Goal: Information Seeking & Learning: Learn about a topic

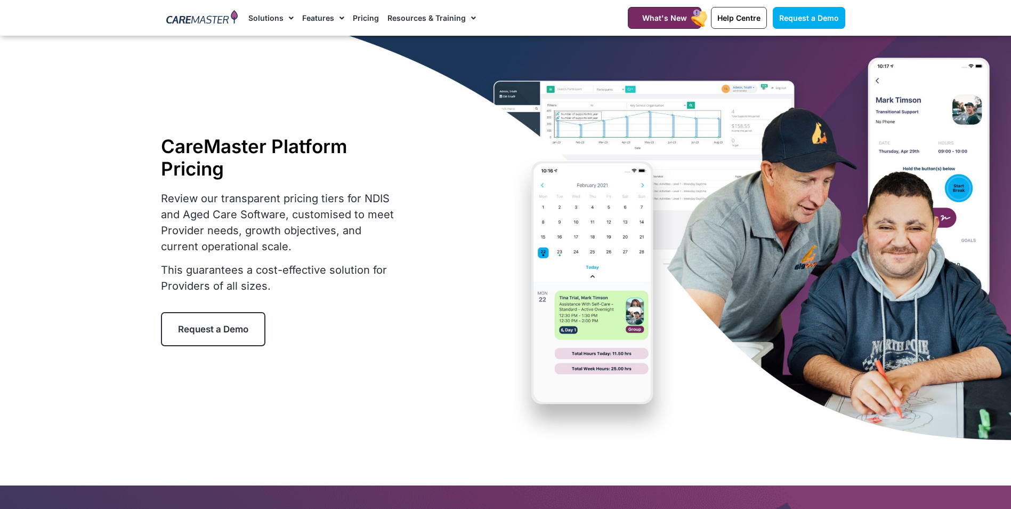
select select "****"
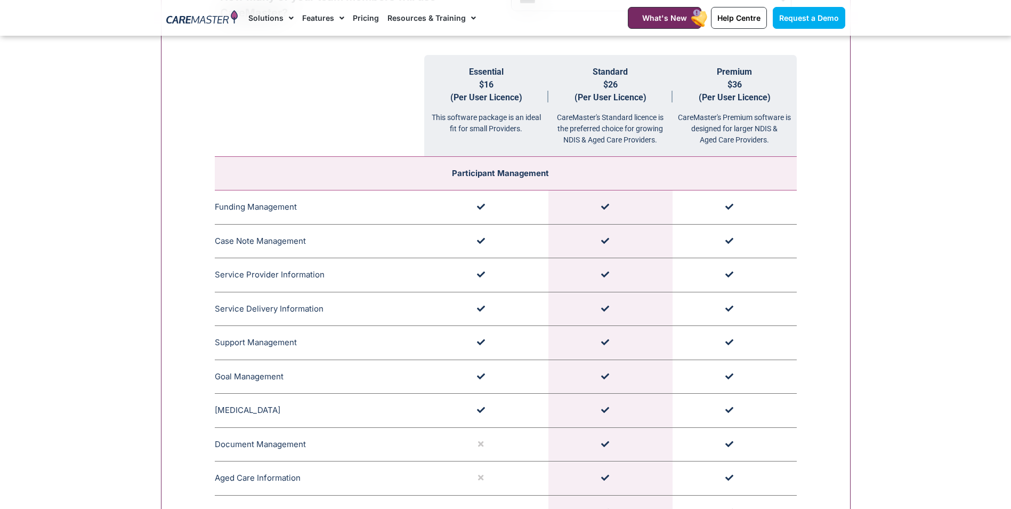
scroll to position [1125, 0]
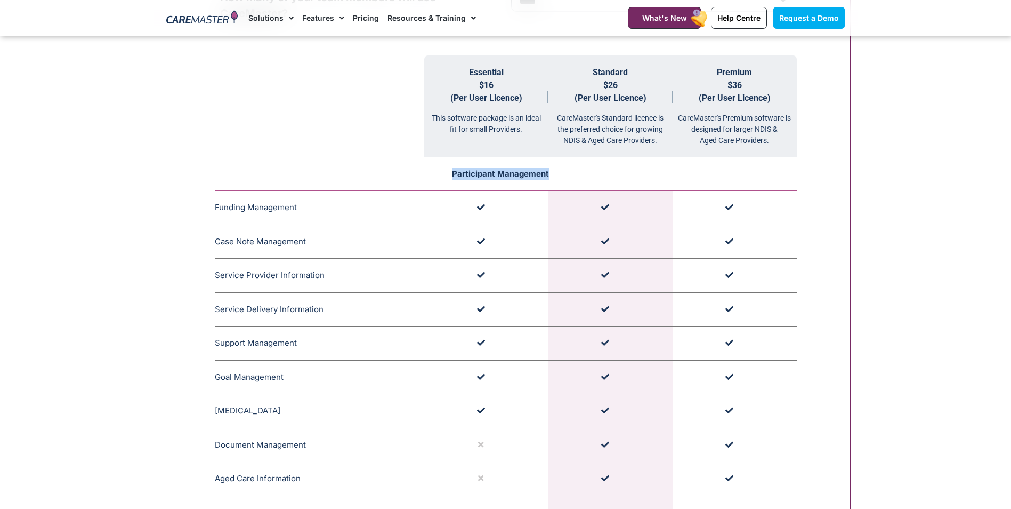
drag, startPoint x: 445, startPoint y: 176, endPoint x: 602, endPoint y: 174, distance: 156.7
click at [602, 174] on td "Participant Management" at bounding box center [506, 174] width 582 height 34
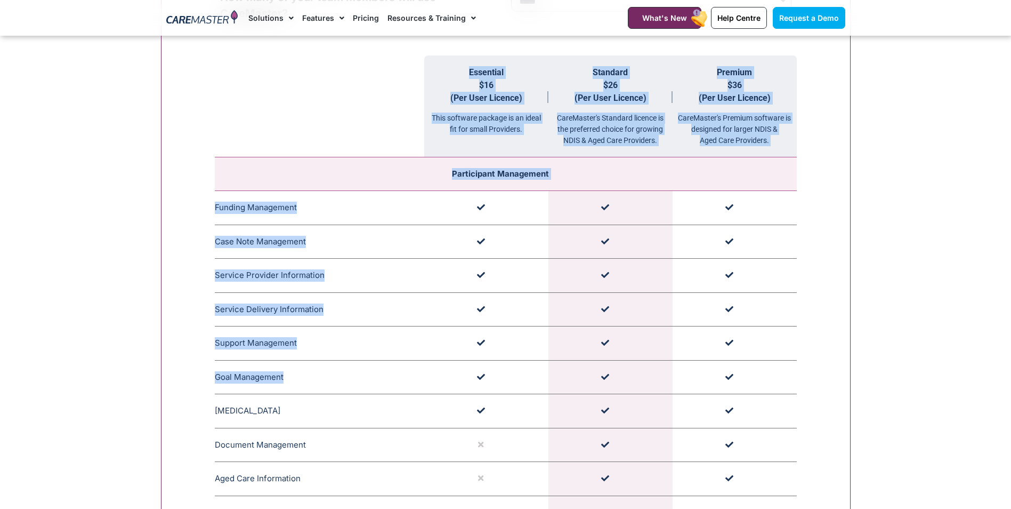
drag, startPoint x: 235, startPoint y: 376, endPoint x: 303, endPoint y: 377, distance: 68.2
drag, startPoint x: 303, startPoint y: 377, endPoint x: 129, endPoint y: 363, distance: 174.9
drag, startPoint x: 211, startPoint y: 377, endPoint x: 288, endPoint y: 374, distance: 77.9
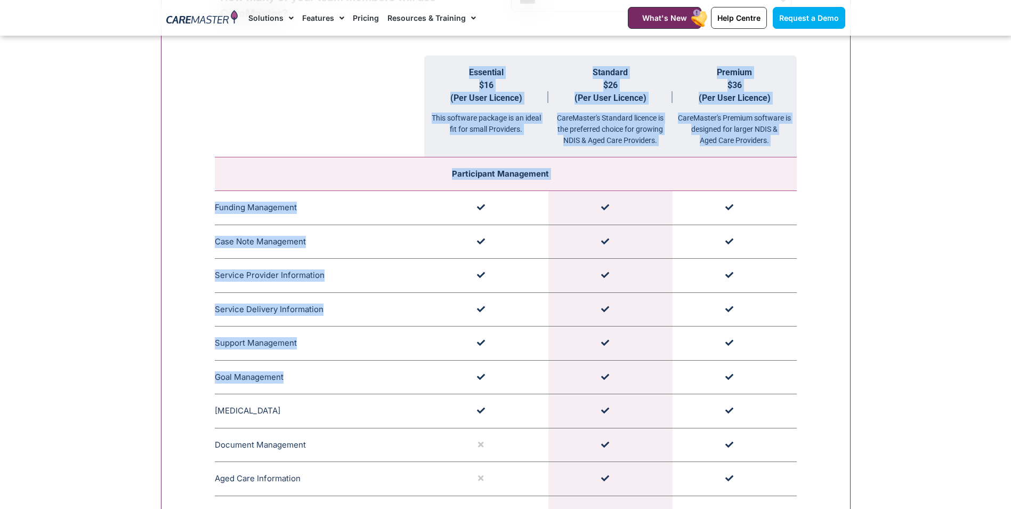
click at [334, 115] on th at bounding box center [319, 106] width 209 height 102
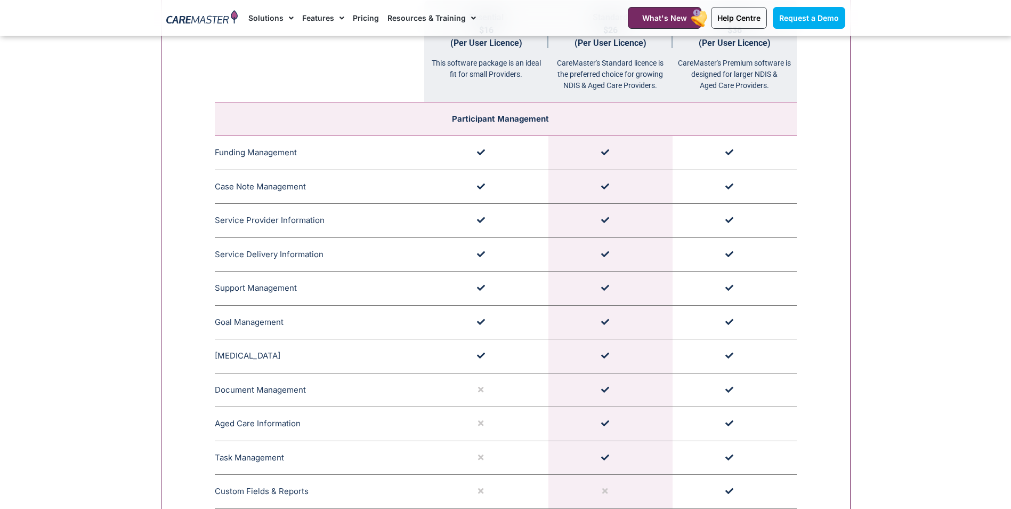
scroll to position [1178, 0]
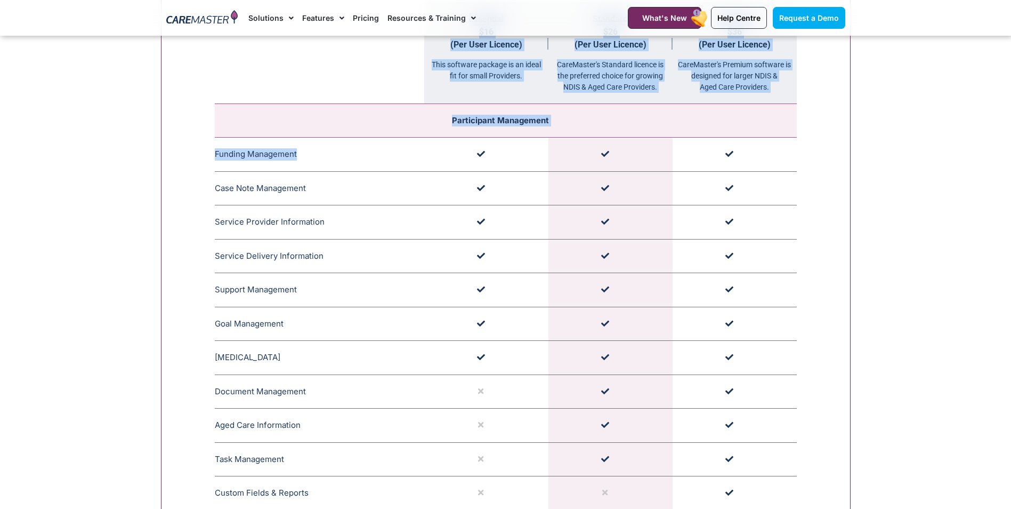
drag, startPoint x: 212, startPoint y: 151, endPoint x: 301, endPoint y: 155, distance: 88.5
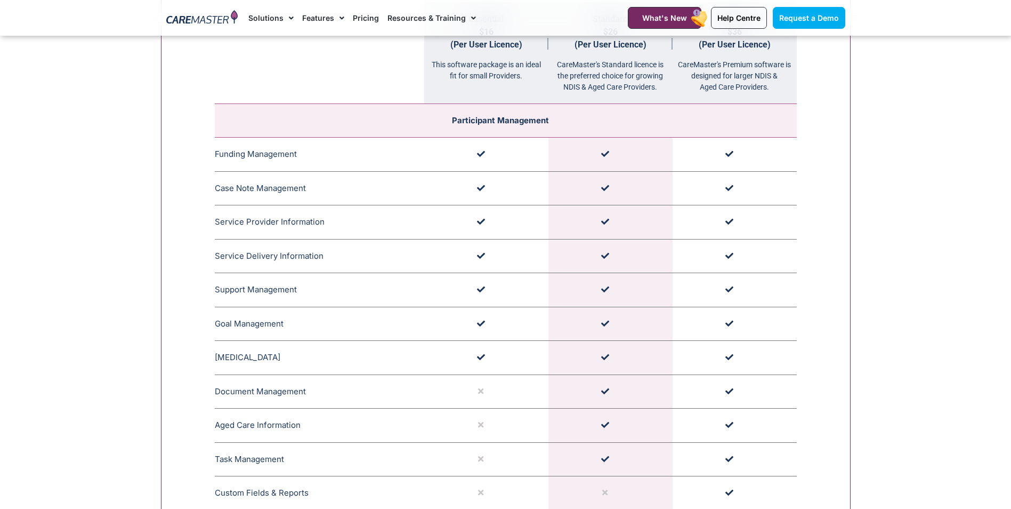
drag, startPoint x: 301, startPoint y: 155, endPoint x: 422, endPoint y: 128, distance: 123.8
click at [422, 128] on span "CareMaster's Funding Management ensures that funding limits are not exceeded wi…" at bounding box center [370, 154] width 107 height 68
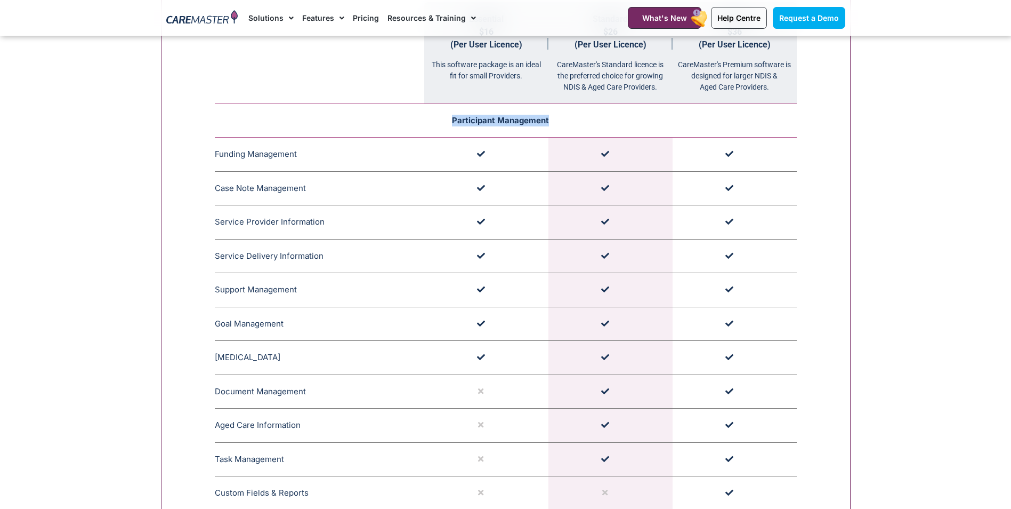
drag, startPoint x: 409, startPoint y: 115, endPoint x: 551, endPoint y: 127, distance: 142.9
click at [551, 127] on td "Participant Management" at bounding box center [506, 121] width 582 height 34
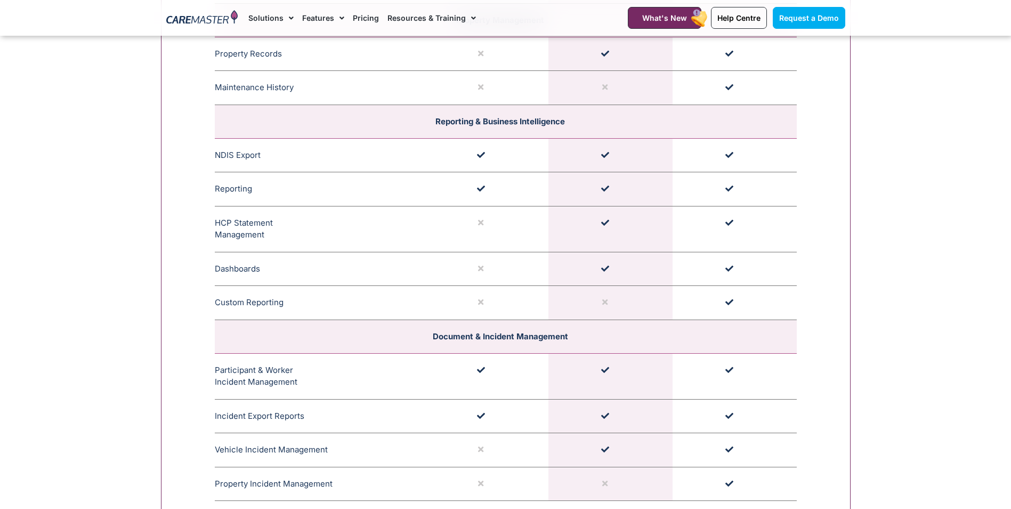
scroll to position [2404, 0]
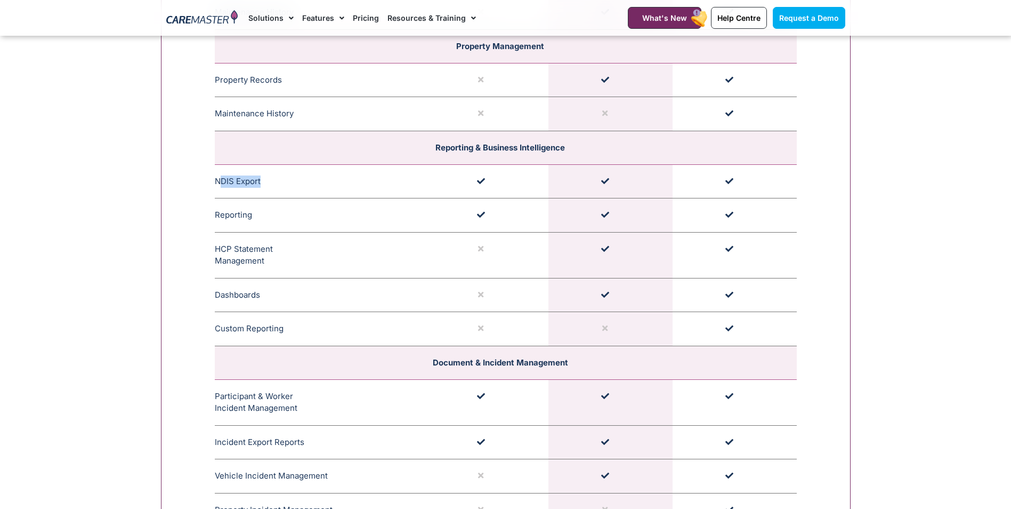
drag, startPoint x: 220, startPoint y: 181, endPoint x: 273, endPoint y: 179, distance: 53.3
click at [273, 179] on td "NDIS Export Generate an NDIS Bulk Export for uploading to the NDIS for bulk cla…" at bounding box center [319, 181] width 209 height 34
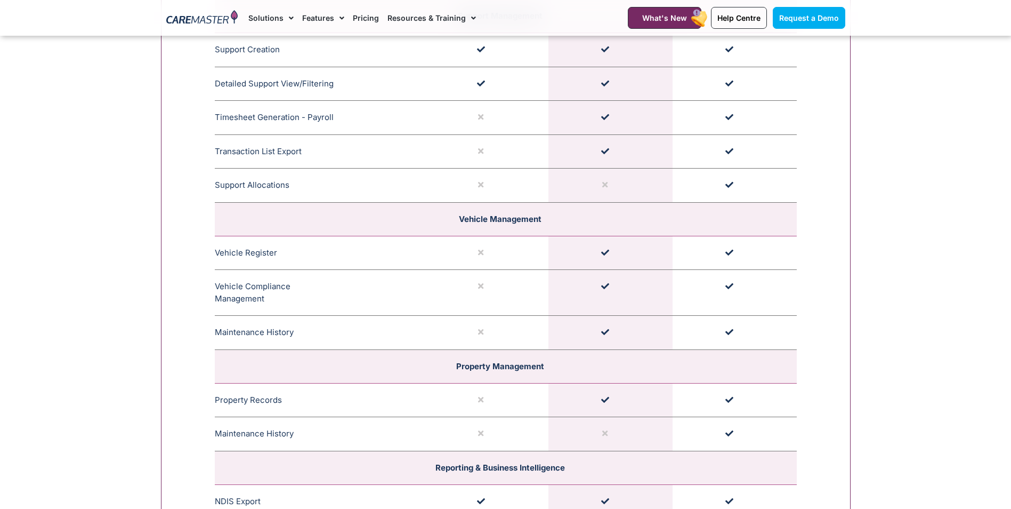
click at [892, 175] on section "**********" at bounding box center [505, 169] width 1011 height 2364
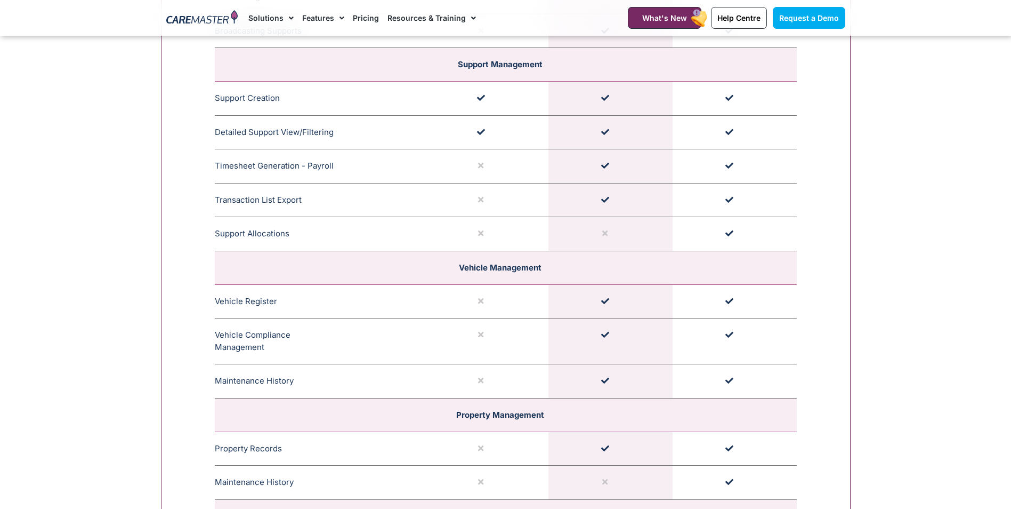
scroll to position [2031, 0]
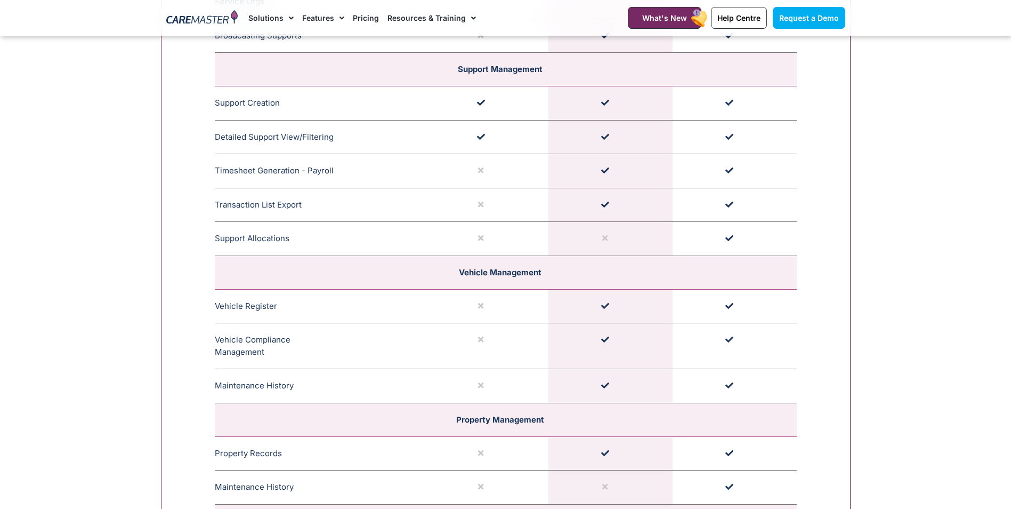
click at [918, 329] on section "**********" at bounding box center [505, 222] width 1011 height 2364
click at [827, 4] on div "1300 557 952 What's New Help Centre Request a Demo" at bounding box center [729, 18] width 244 height 36
